Goal: Task Accomplishment & Management: Use online tool/utility

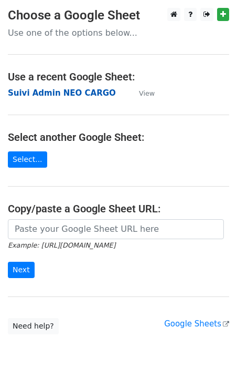
click at [57, 95] on strong "Suivi Admin NEO CARGO" at bounding box center [62, 92] width 108 height 9
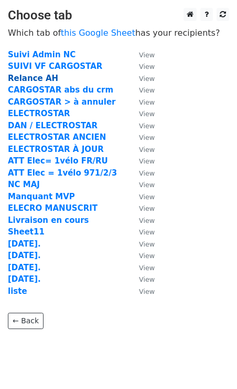
click at [45, 80] on strong "Relance AH" at bounding box center [33, 78] width 50 height 9
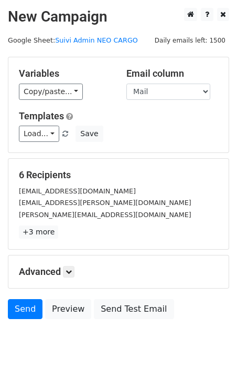
scroll to position [19, 0]
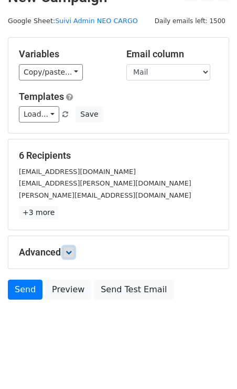
click at [75, 249] on link at bounding box center [69, 252] width 12 height 12
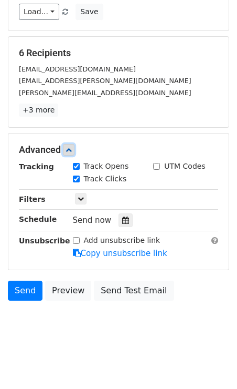
scroll to position [0, 0]
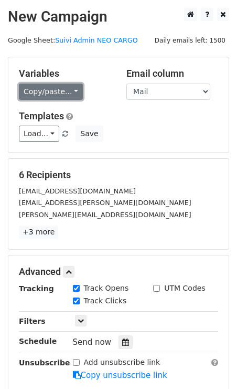
click at [59, 97] on link "Copy/paste..." at bounding box center [51, 91] width 64 height 16
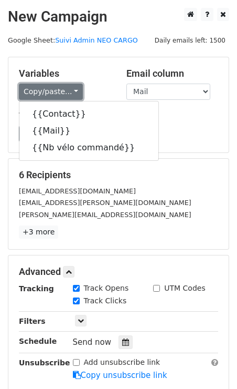
click at [59, 97] on link "Copy/paste..." at bounding box center [51, 91] width 64 height 16
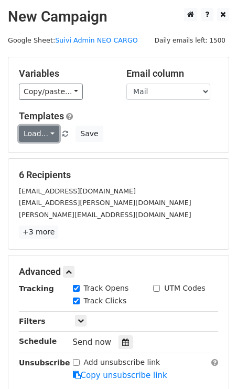
click at [52, 130] on link "Load..." at bounding box center [39, 133] width 40 height 16
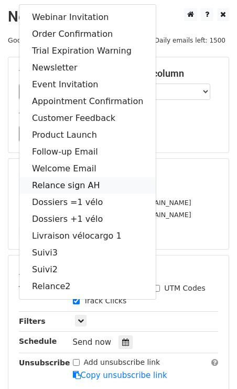
click at [68, 188] on link "Relance sign AH" at bounding box center [87, 185] width 137 height 17
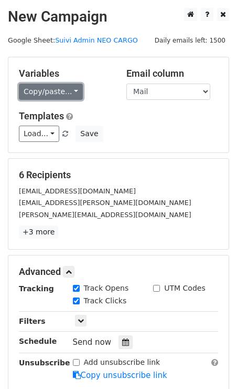
click at [59, 85] on link "Copy/paste..." at bounding box center [51, 91] width 64 height 16
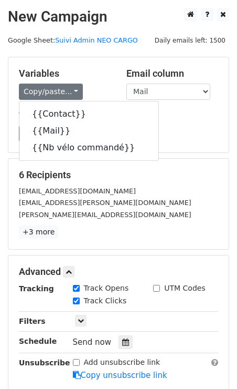
click at [95, 89] on div "Copy/paste... {{Contact}} {{Mail}} {{Nb vélo commandé}}" at bounding box center [65, 91] width 92 height 16
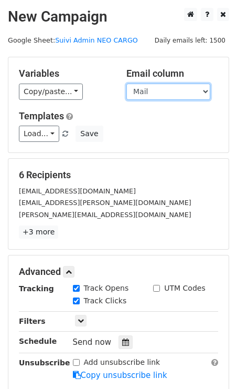
click at [205, 90] on select "Contact Mail Nb vélo commandé" at bounding box center [169, 91] width 84 height 16
click at [127, 83] on select "Contact Mail Nb vélo commandé" at bounding box center [169, 91] width 84 height 16
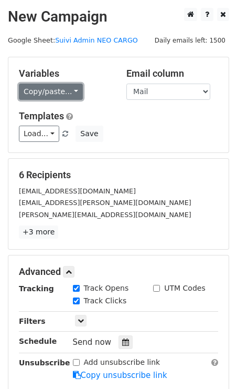
click at [72, 90] on link "Copy/paste..." at bounding box center [51, 91] width 64 height 16
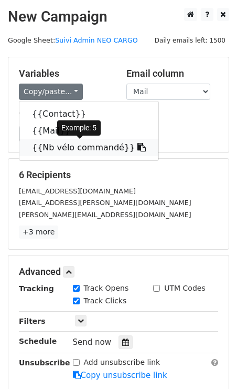
click at [67, 145] on link "{{Nb vélo commandé}}" at bounding box center [88, 147] width 139 height 17
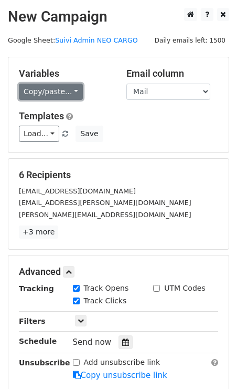
click at [71, 94] on link "Copy/paste..." at bounding box center [51, 91] width 64 height 16
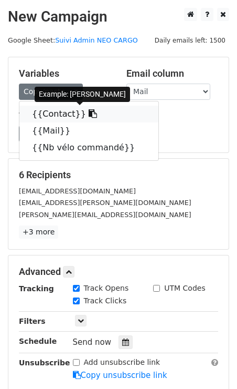
click at [116, 118] on link "{{Contact}}" at bounding box center [88, 114] width 139 height 17
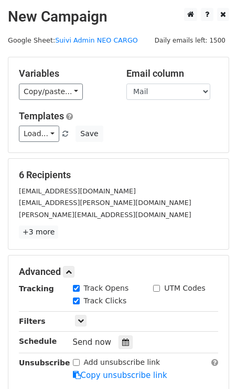
scroll to position [122, 0]
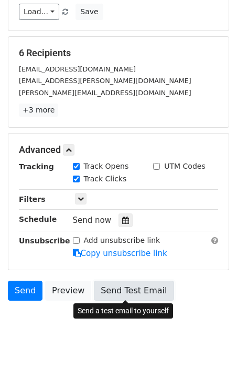
click at [118, 287] on link "Send Test Email" at bounding box center [134, 290] width 80 height 20
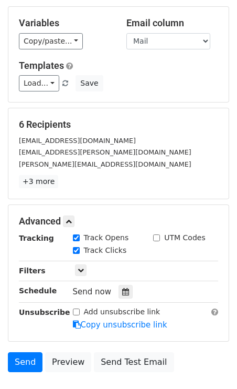
scroll to position [0, 0]
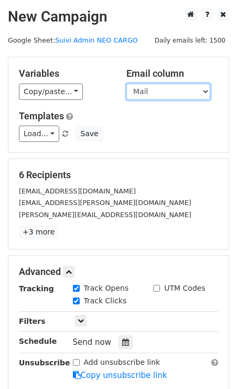
click at [142, 90] on select "Contact Mail Nb vélo commandé" at bounding box center [169, 91] width 84 height 16
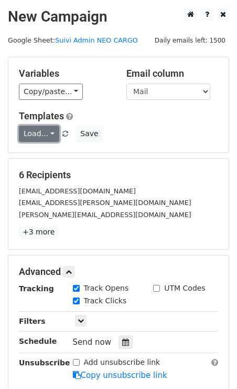
click at [56, 132] on link "Load..." at bounding box center [39, 133] width 40 height 16
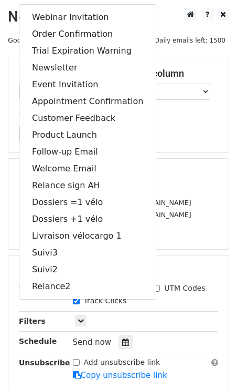
click at [202, 139] on div "Load... Webinar Invitation Order Confirmation Trial Expiration Warning Newslett…" at bounding box center [118, 133] width 215 height 16
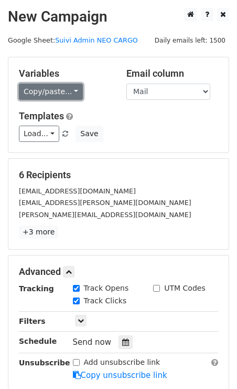
click at [69, 95] on link "Copy/paste..." at bounding box center [51, 91] width 64 height 16
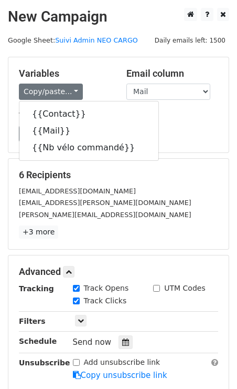
click at [97, 95] on div "Copy/paste... {{Contact}} {{Mail}} {{Nb vélo commandé}}" at bounding box center [65, 91] width 92 height 16
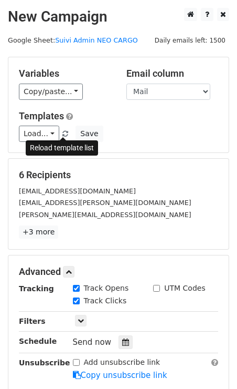
click at [65, 133] on span at bounding box center [65, 134] width 6 height 7
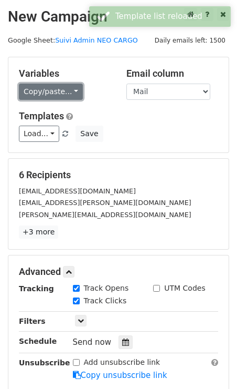
click at [70, 95] on link "Copy/paste..." at bounding box center [51, 91] width 64 height 16
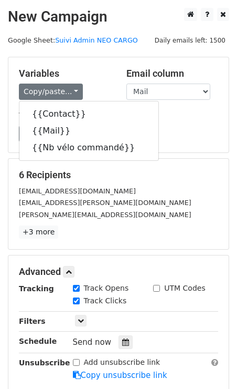
click at [110, 91] on div "Copy/paste... {{Contact}} {{Mail}} {{Nb vélo commandé}}" at bounding box center [65, 91] width 92 height 16
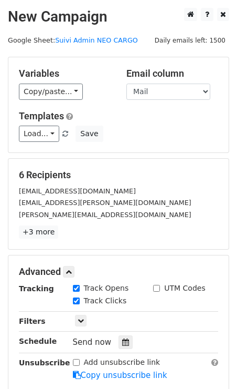
scroll to position [122, 0]
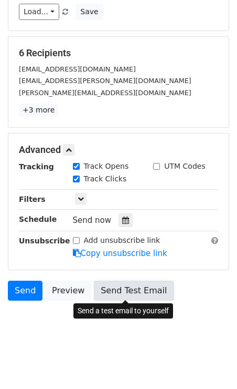
click at [132, 285] on link "Send Test Email" at bounding box center [134, 290] width 80 height 20
click at [118, 295] on link "Send Test Email" at bounding box center [134, 290] width 80 height 20
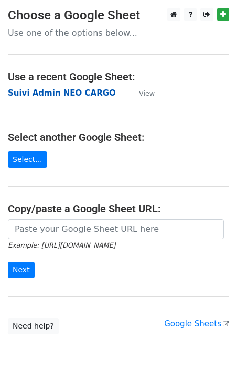
click at [61, 91] on strong "Suivi Admin NEO CARGO" at bounding box center [62, 92] width 108 height 9
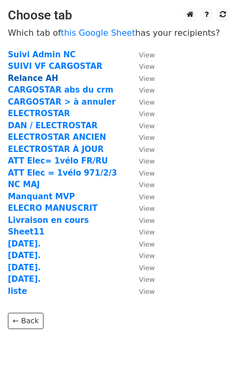
click at [36, 81] on strong "Relance AH" at bounding box center [33, 78] width 50 height 9
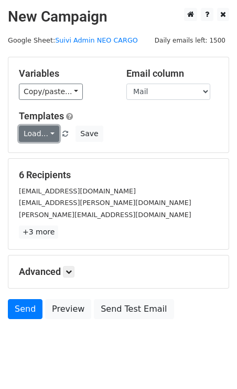
click at [43, 139] on link "Load..." at bounding box center [39, 133] width 40 height 16
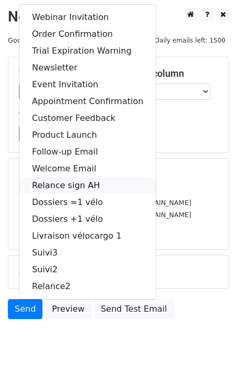
click at [73, 186] on link "Relance sign AH" at bounding box center [87, 185] width 137 height 17
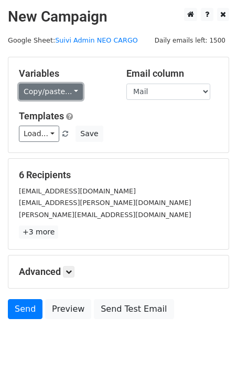
click at [58, 88] on link "Copy/paste..." at bounding box center [51, 91] width 64 height 16
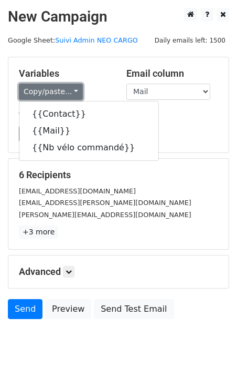
click at [58, 88] on link "Copy/paste..." at bounding box center [51, 91] width 64 height 16
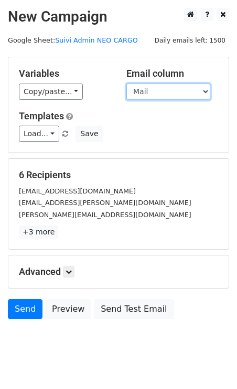
click at [152, 89] on select "Contact Mail Nb vélo commandé" at bounding box center [169, 91] width 84 height 16
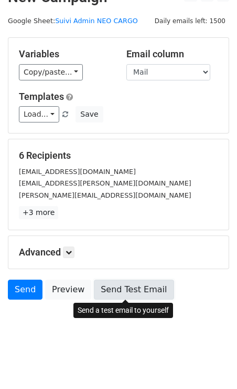
click at [135, 285] on link "Send Test Email" at bounding box center [134, 289] width 80 height 20
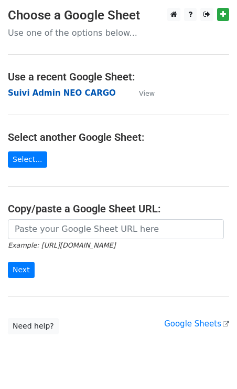
click at [50, 97] on strong "Suivi Admin NEO CARGO" at bounding box center [62, 92] width 108 height 9
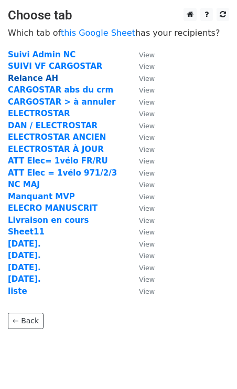
click at [37, 77] on strong "Relance AH" at bounding box center [33, 78] width 50 height 9
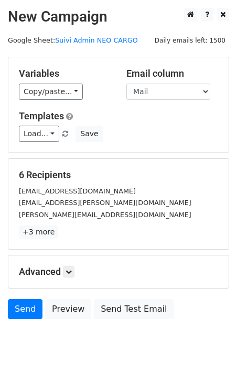
click at [57, 129] on span "Load... Webinar Invitation Order Confirmation Trial Expiration Warning Newslett…" at bounding box center [44, 133] width 51 height 9
click at [45, 136] on link "Load..." at bounding box center [39, 133] width 40 height 16
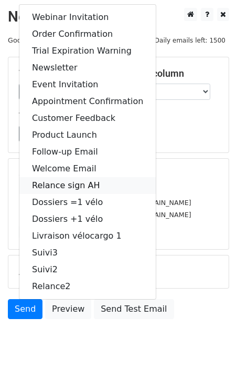
click at [47, 189] on link "Relance sign AH" at bounding box center [87, 185] width 137 height 17
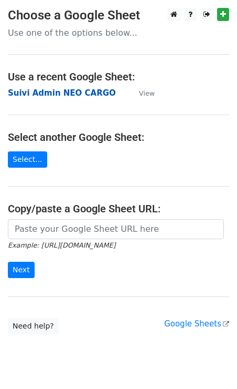
click at [52, 91] on strong "Suivi Admin NEO CARGO" at bounding box center [62, 92] width 108 height 9
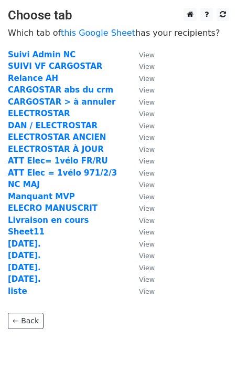
click at [39, 73] on td "Relance AH" at bounding box center [68, 78] width 121 height 12
click at [31, 78] on strong "Relance AH" at bounding box center [33, 78] width 50 height 9
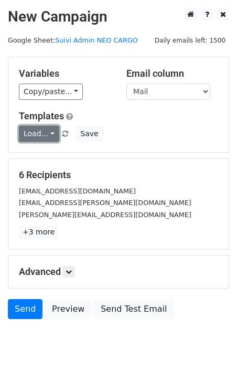
click at [52, 139] on link "Load..." at bounding box center [39, 133] width 40 height 16
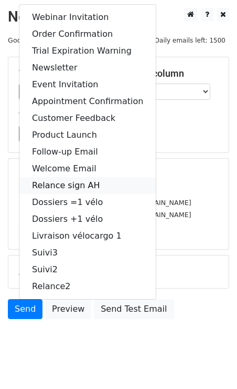
click at [45, 179] on link "Relance sign AH" at bounding box center [87, 185] width 137 height 17
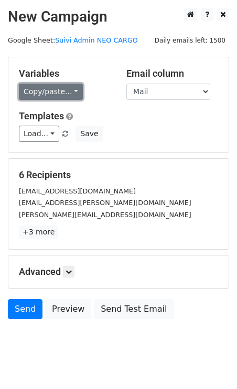
click at [52, 88] on link "Copy/paste..." at bounding box center [51, 91] width 64 height 16
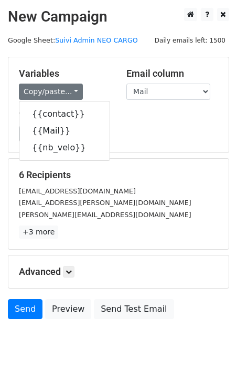
click at [122, 129] on div "Load... Webinar Invitation Order Confirmation Trial Expiration Warning Newslett…" at bounding box center [118, 133] width 215 height 16
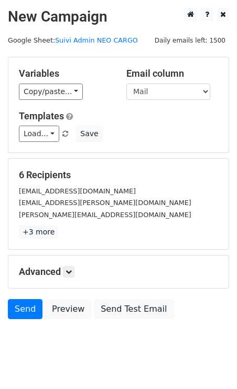
scroll to position [19, 0]
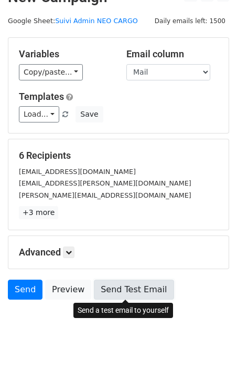
click at [115, 285] on link "Send Test Email" at bounding box center [134, 289] width 80 height 20
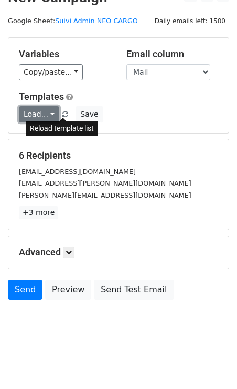
click at [51, 111] on link "Load..." at bounding box center [39, 114] width 40 height 16
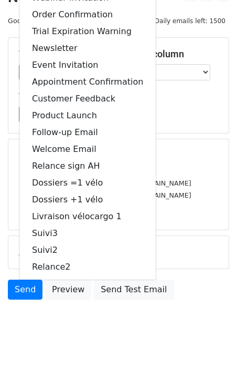
click at [211, 111] on div "Load... Webinar Invitation Order Confirmation Trial Expiration Warning Newslett…" at bounding box center [118, 114] width 215 height 16
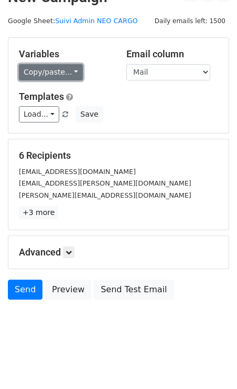
click at [54, 72] on link "Copy/paste..." at bounding box center [51, 72] width 64 height 16
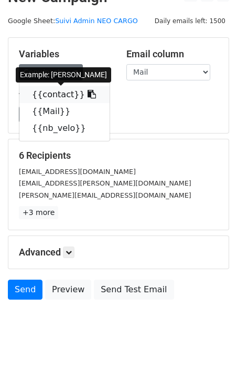
click at [57, 89] on link "{{contact}}" at bounding box center [64, 94] width 90 height 17
